Goal: Task Accomplishment & Management: Use online tool/utility

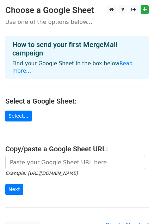
click at [56, 106] on main "Choose a Google Sheet Use one of the options below... How to send your first Me…" at bounding box center [77, 118] width 154 height 227
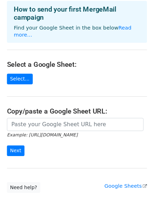
scroll to position [56, 0]
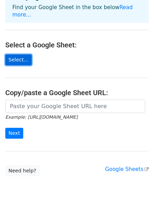
click at [13, 54] on link "Select..." at bounding box center [18, 59] width 26 height 11
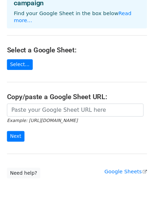
scroll to position [56, 0]
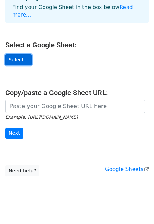
click at [21, 54] on link "Select..." at bounding box center [18, 59] width 26 height 11
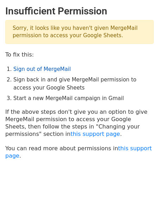
click at [49, 70] on link "Sign out of MergeMail" at bounding box center [41, 69] width 57 height 6
click at [50, 69] on link "Sign out of MergeMail" at bounding box center [41, 69] width 57 height 6
